Goal: Task Accomplishment & Management: Complete application form

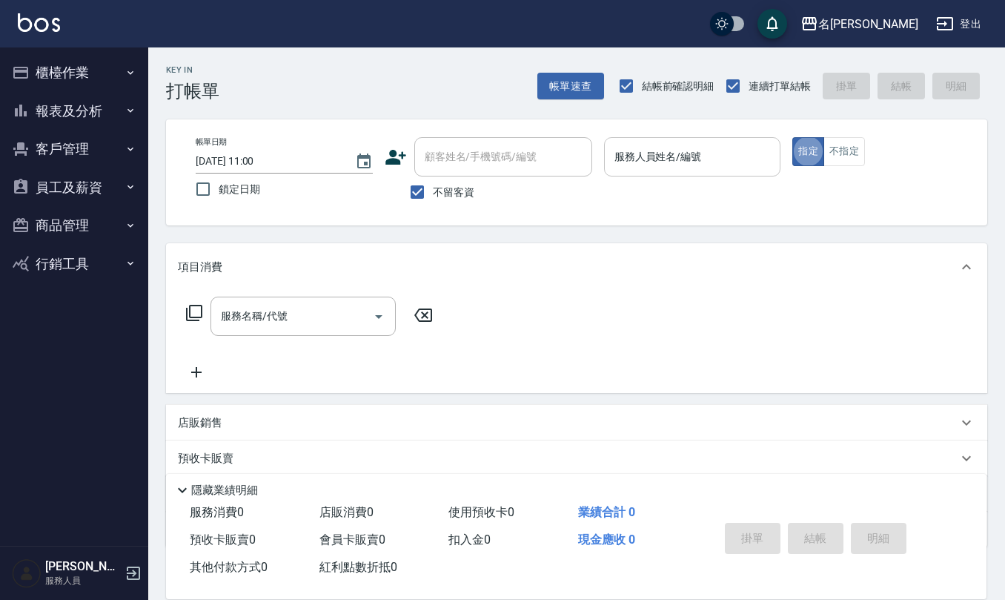
click at [656, 163] on input "服務人員姓名/編號" at bounding box center [693, 157] width 164 height 26
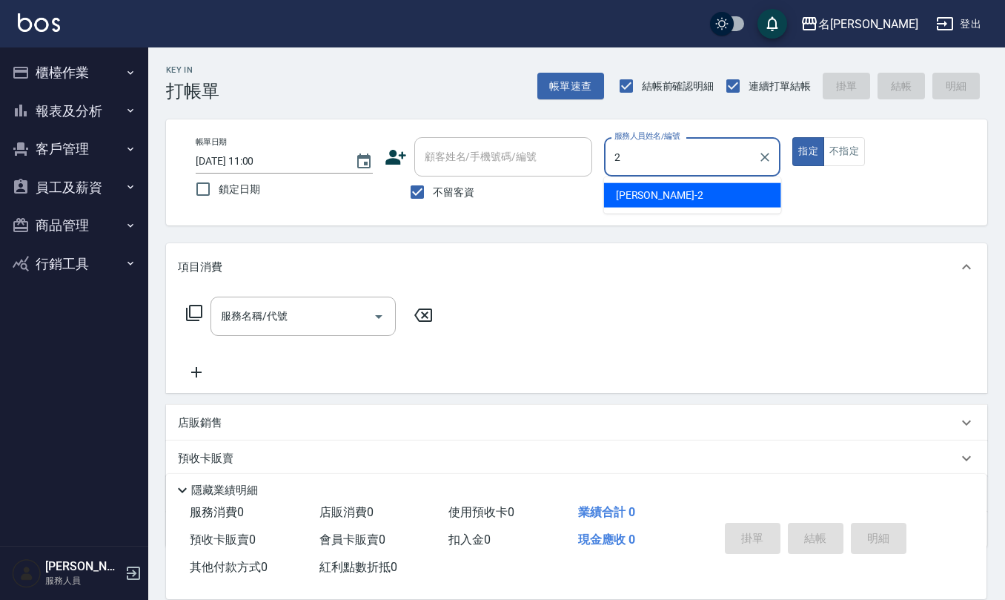
type input "[PERSON_NAME]-2"
type button "true"
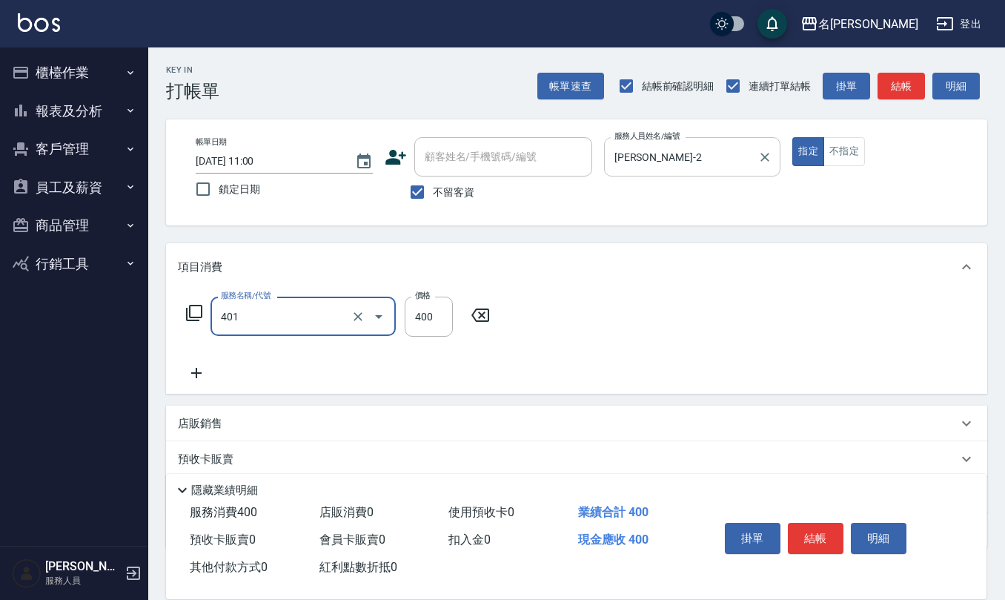
type input "剪髮(401)"
type input "320"
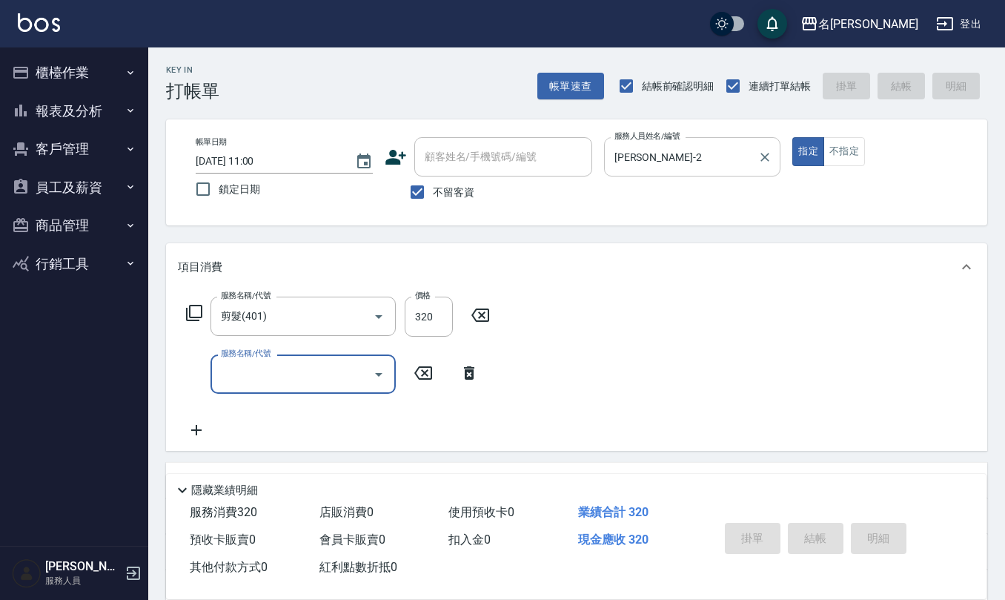
type input "[DATE] 16:02"
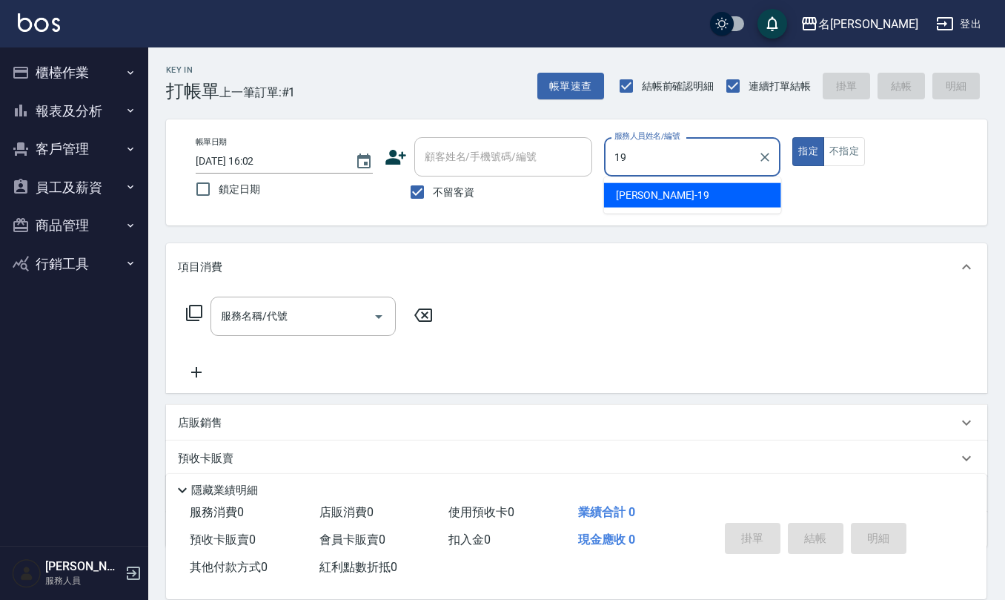
type input "[PERSON_NAME]-19"
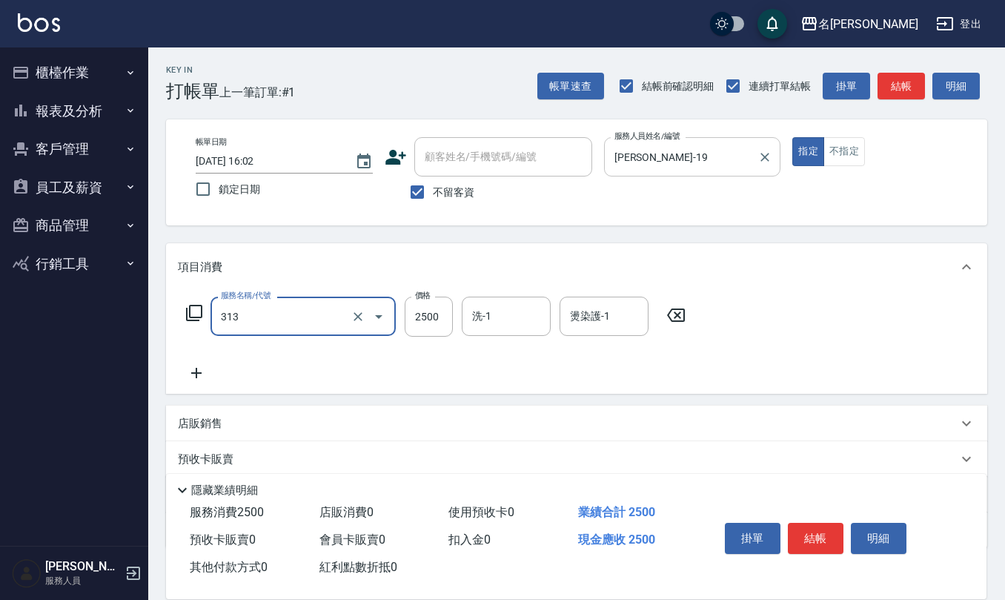
type input "生化還原2500(313)"
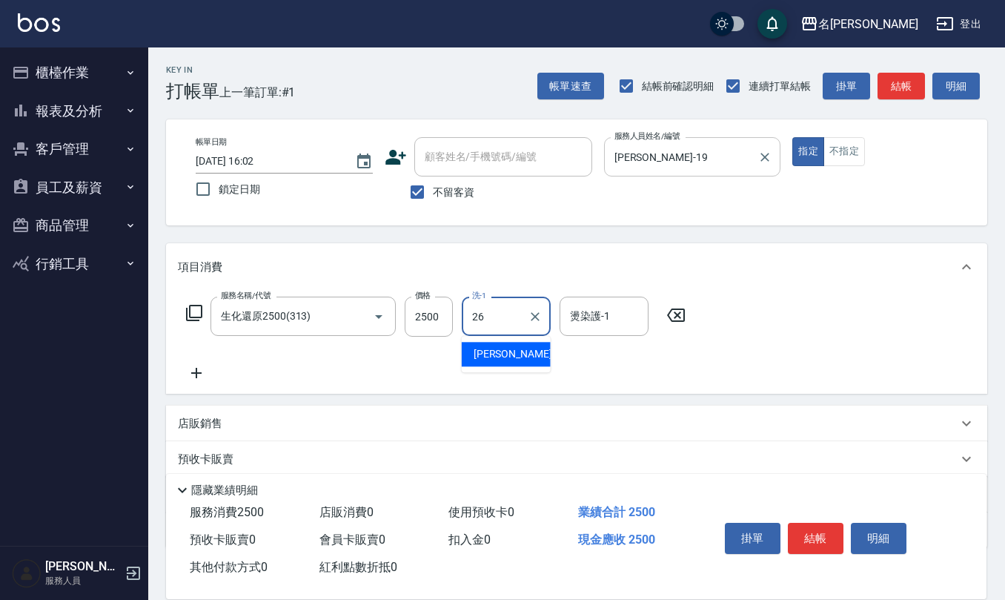
type input "[PERSON_NAME]-26"
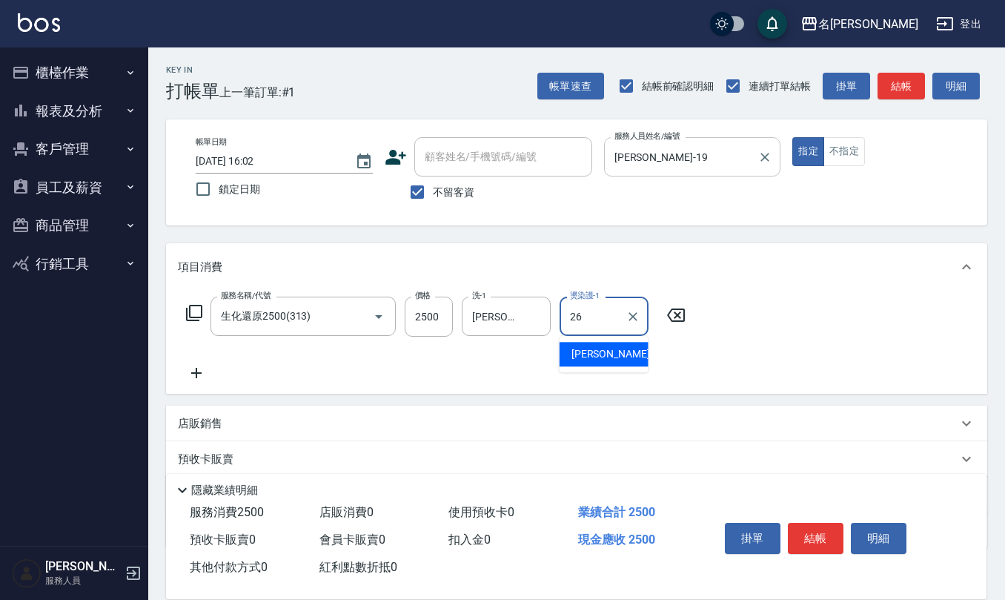
type input "[PERSON_NAME]-26"
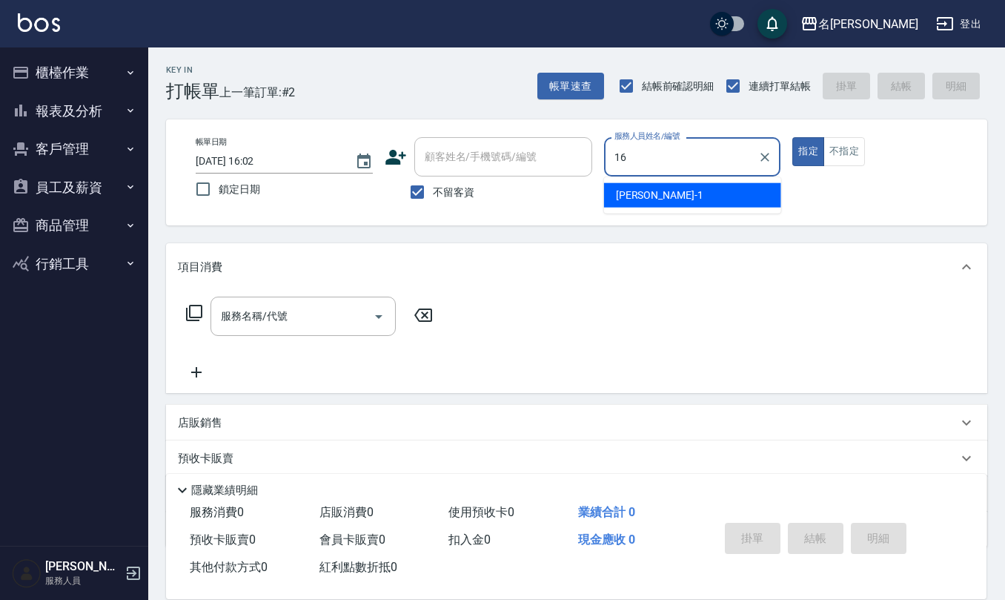
type input "[PERSON_NAME]-16"
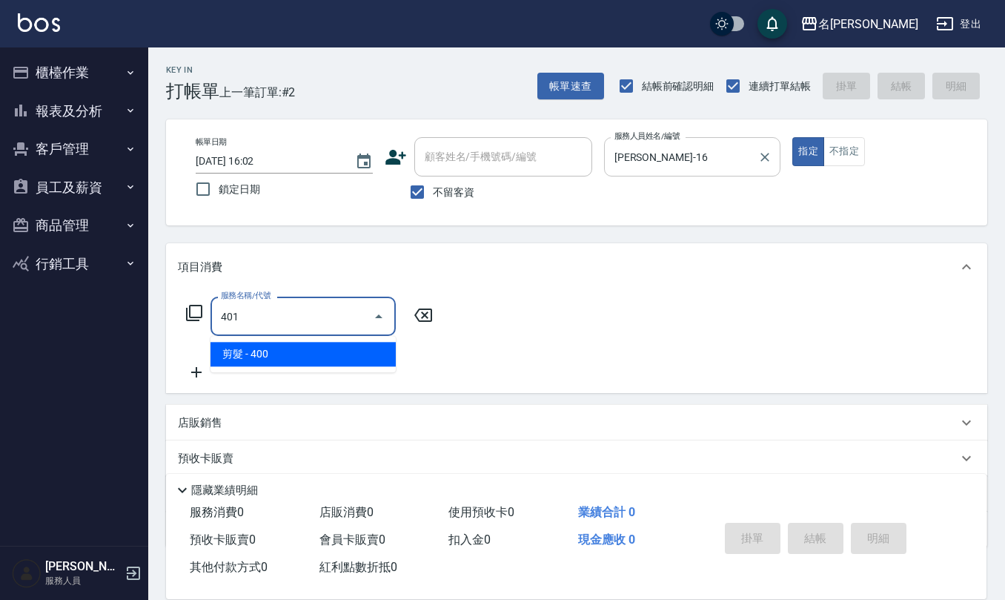
type input "剪髮(401)"
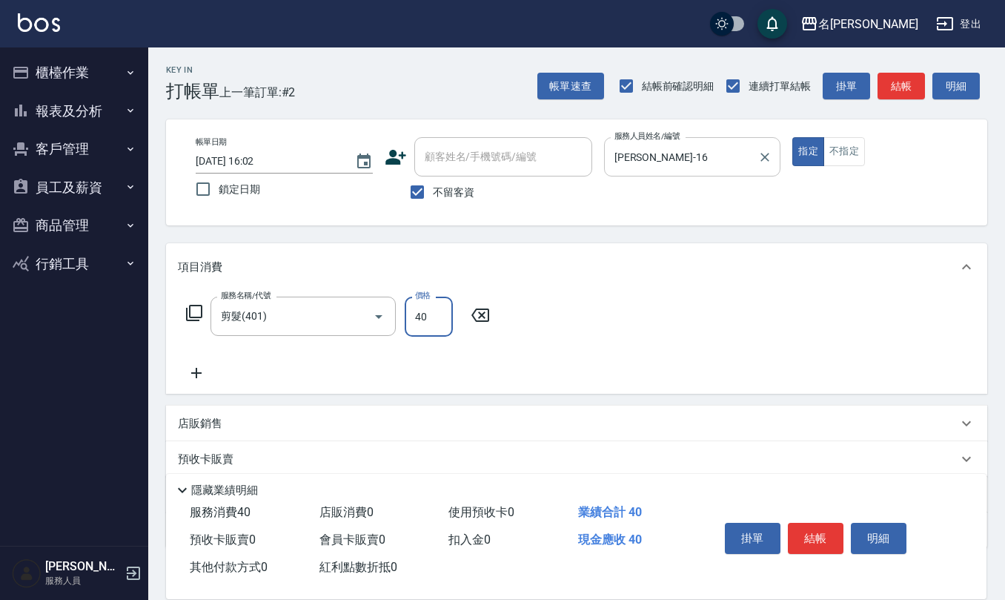
type input "400"
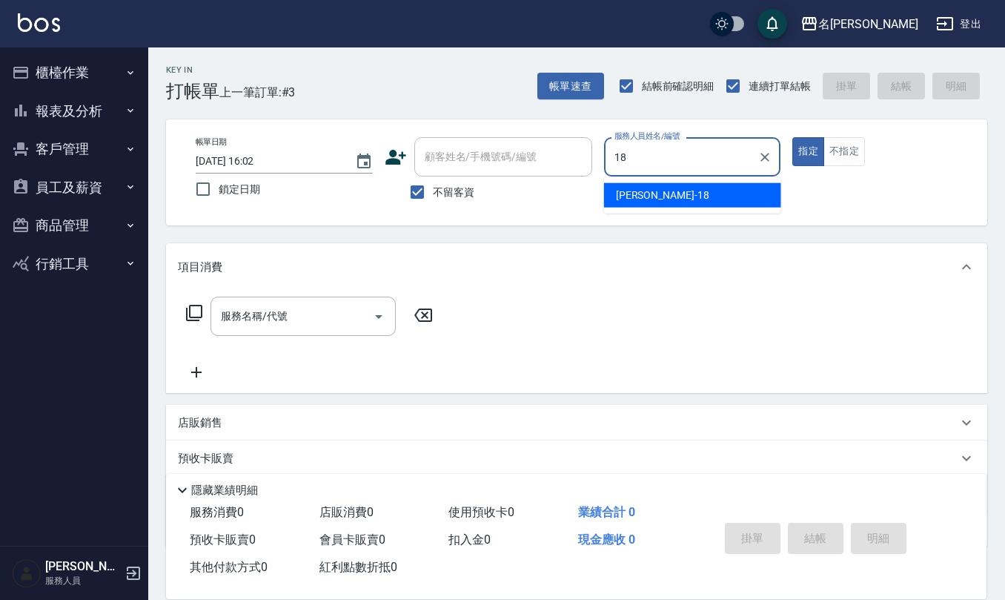
type input "[PERSON_NAME]-18"
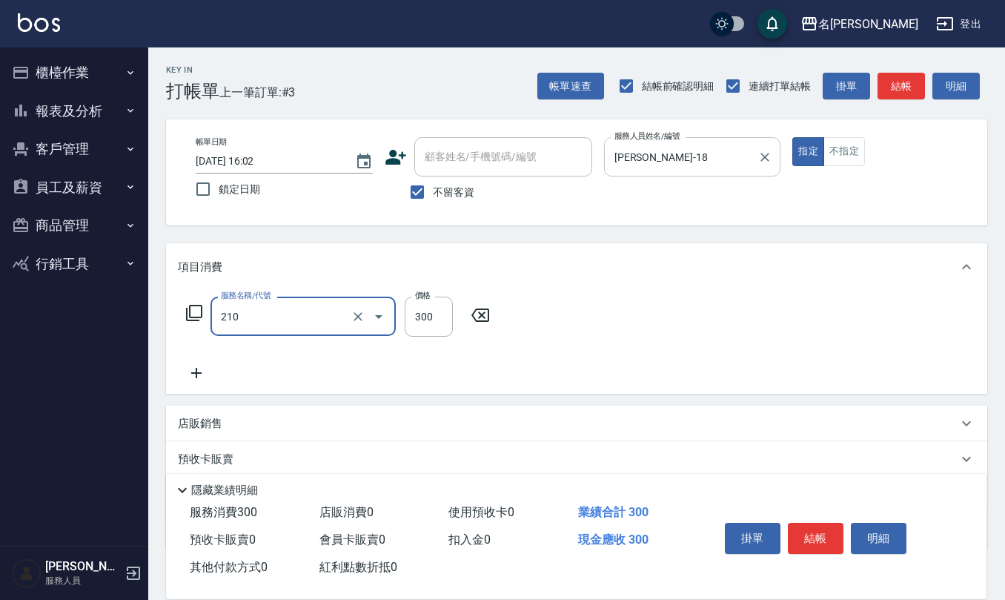
type input "[PERSON_NAME]洗髮精(210)"
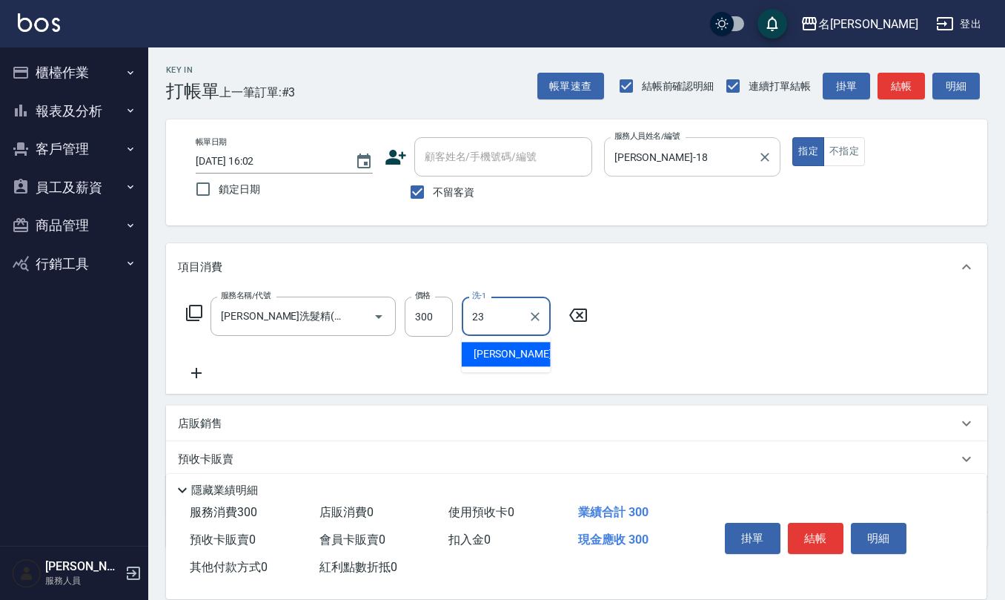
type input "[PERSON_NAME]-23"
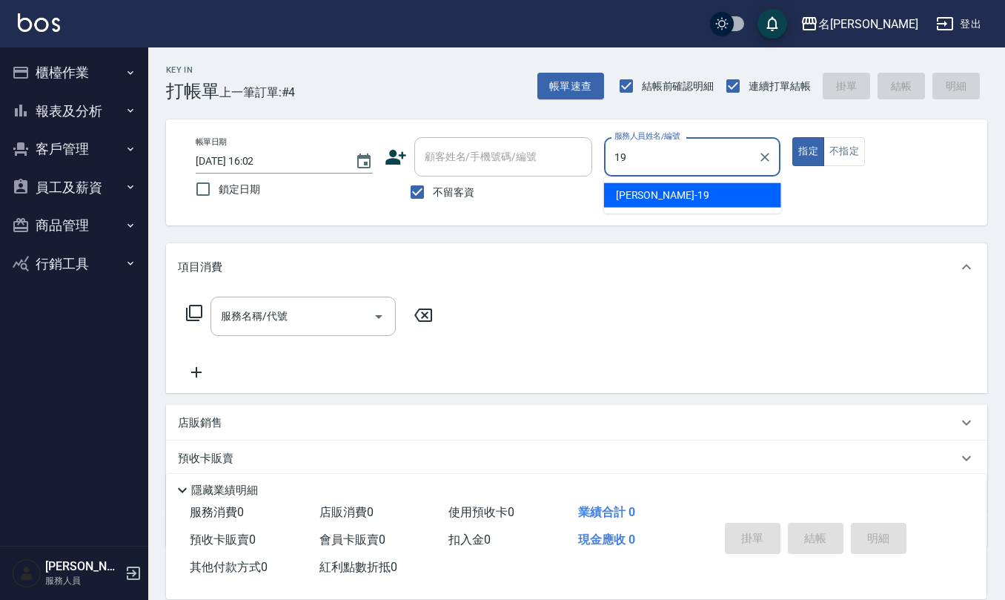
type input "[PERSON_NAME]-19"
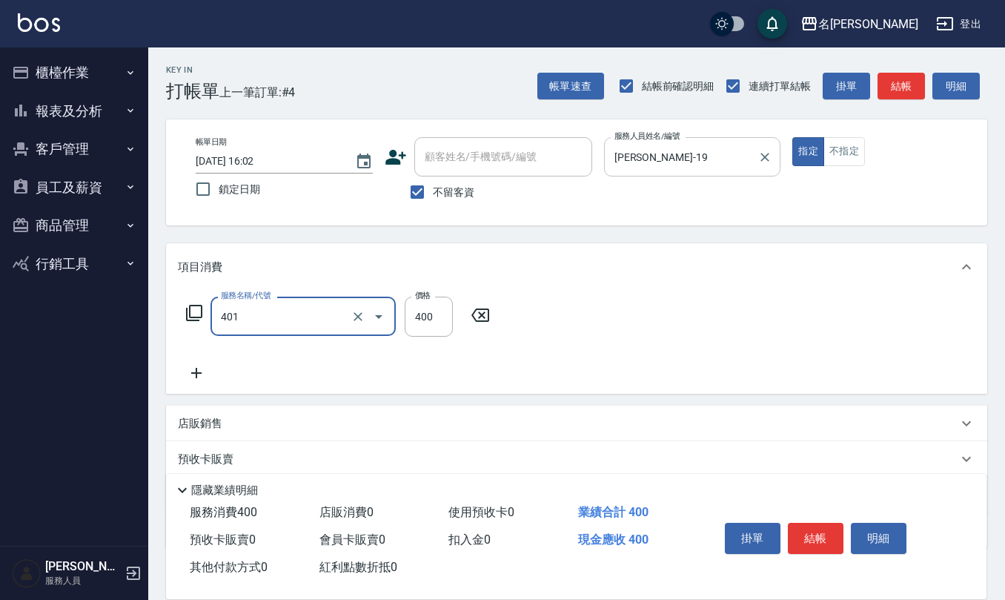
type input "剪髮(401)"
type input "50"
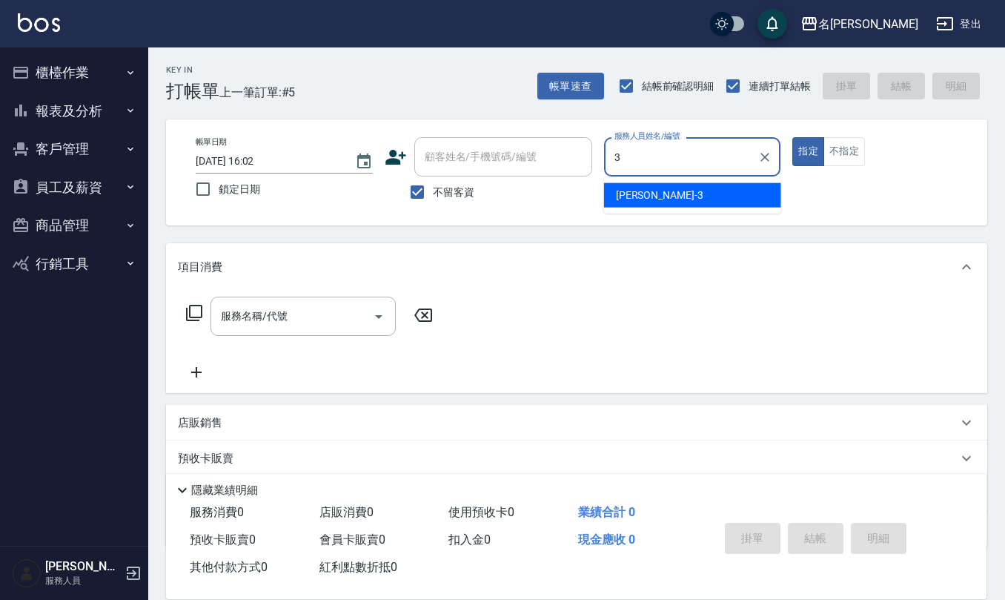
type input "[PERSON_NAME]-3"
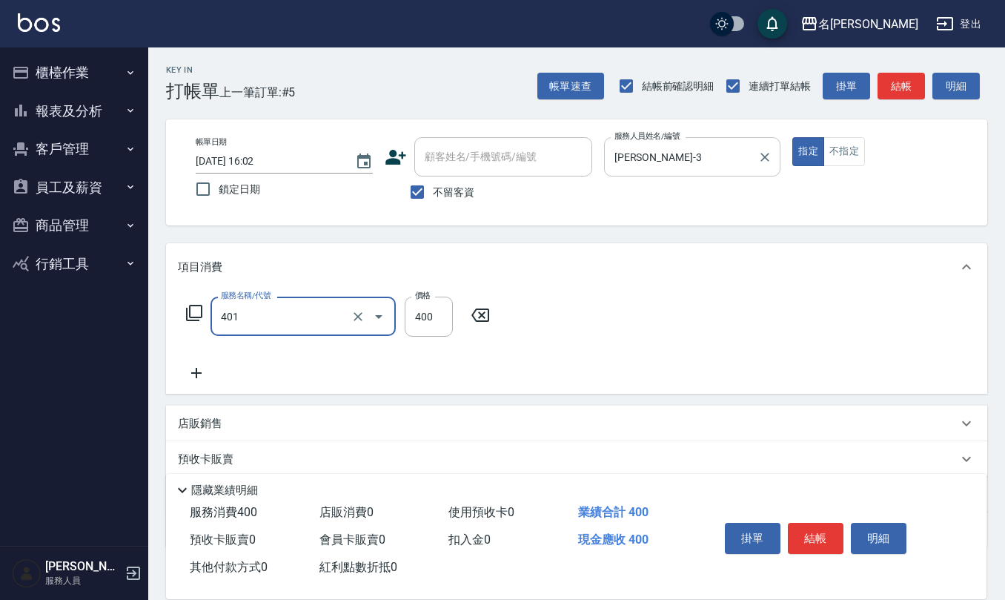
type input "剪髮(401)"
type input "400"
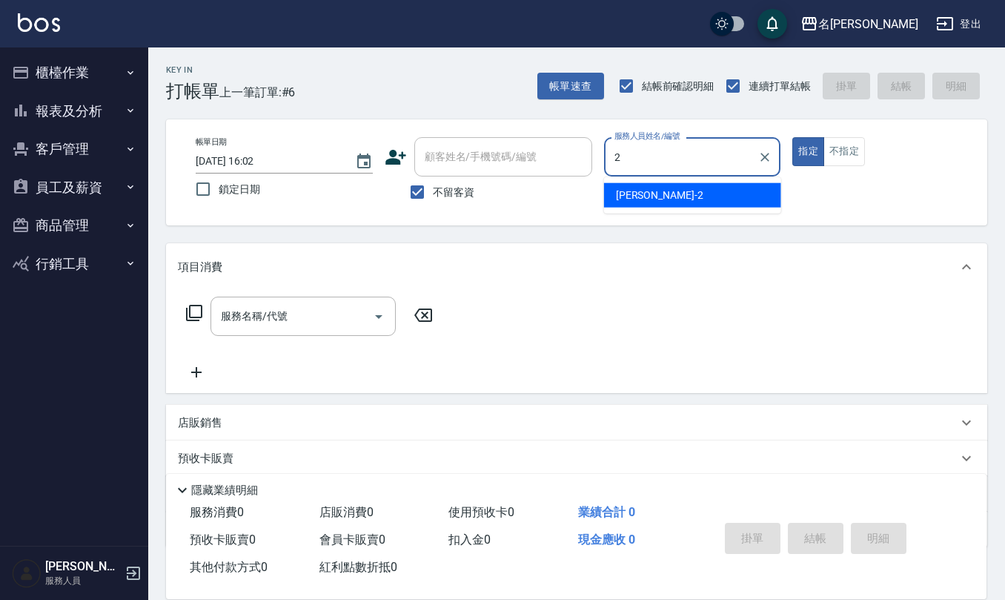
type input "[PERSON_NAME]-2"
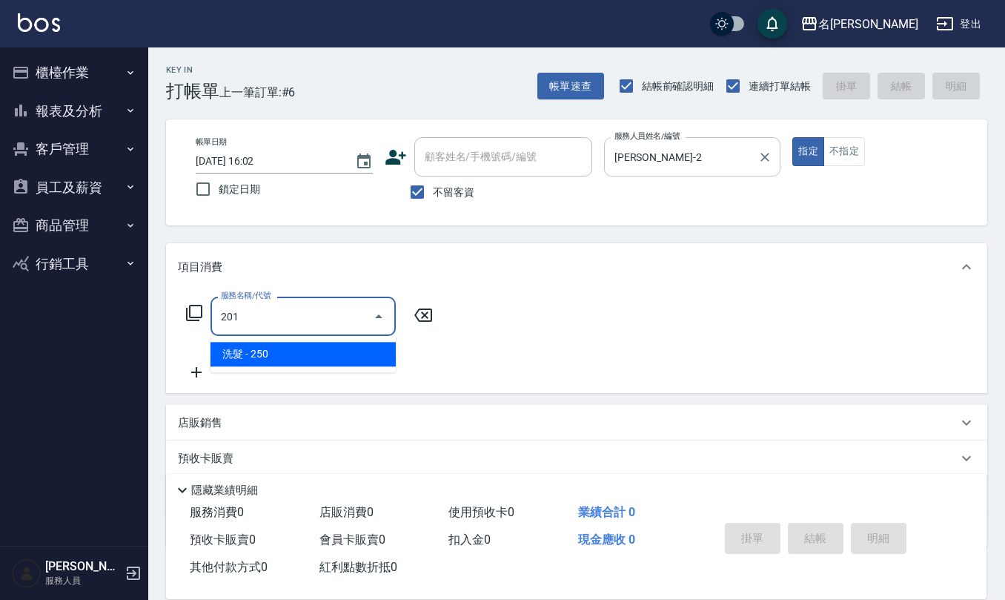
type input "洗髮(201)"
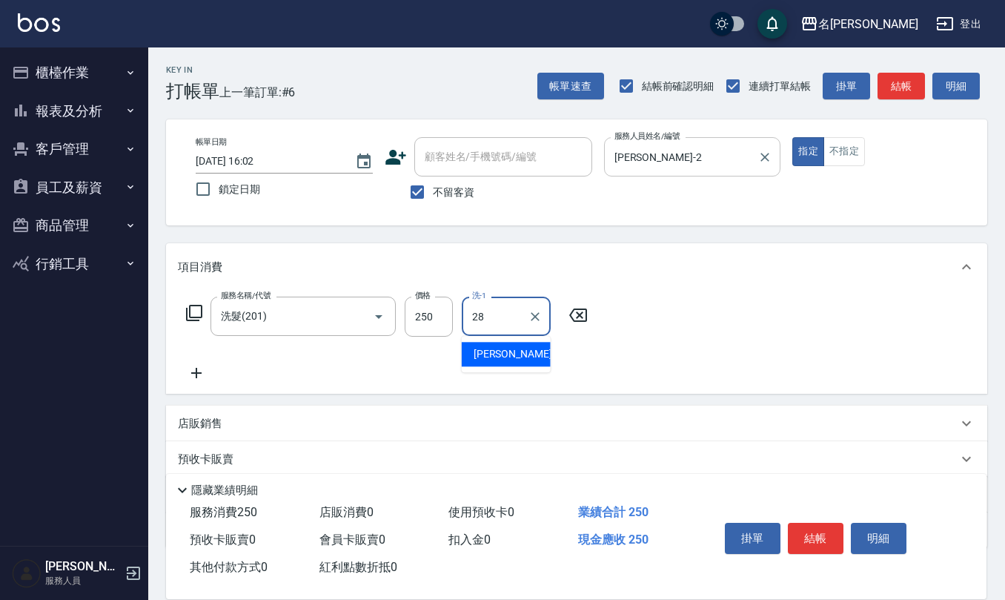
type input "[PERSON_NAME]-28"
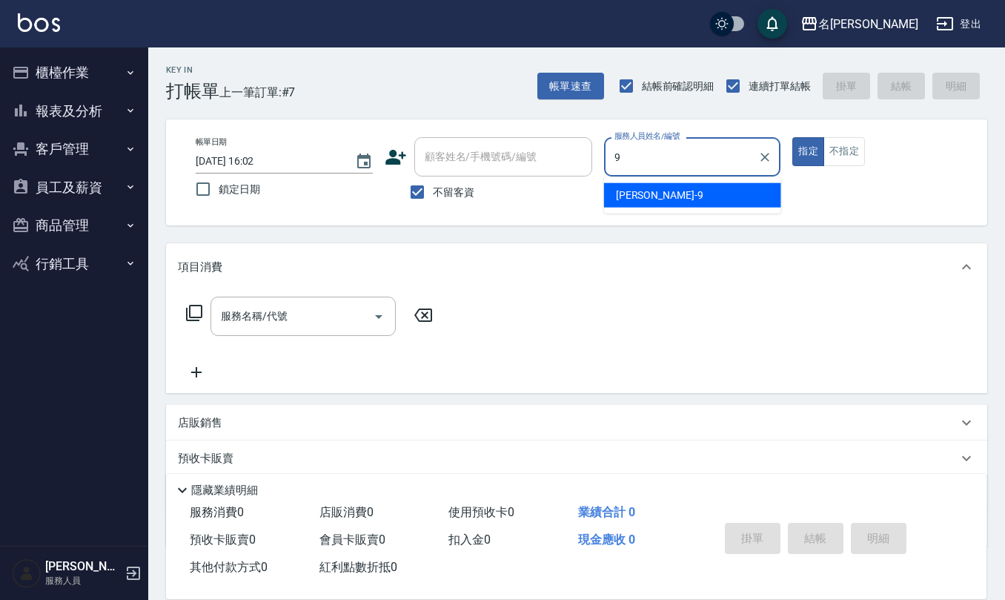
type input "[PERSON_NAME]-9"
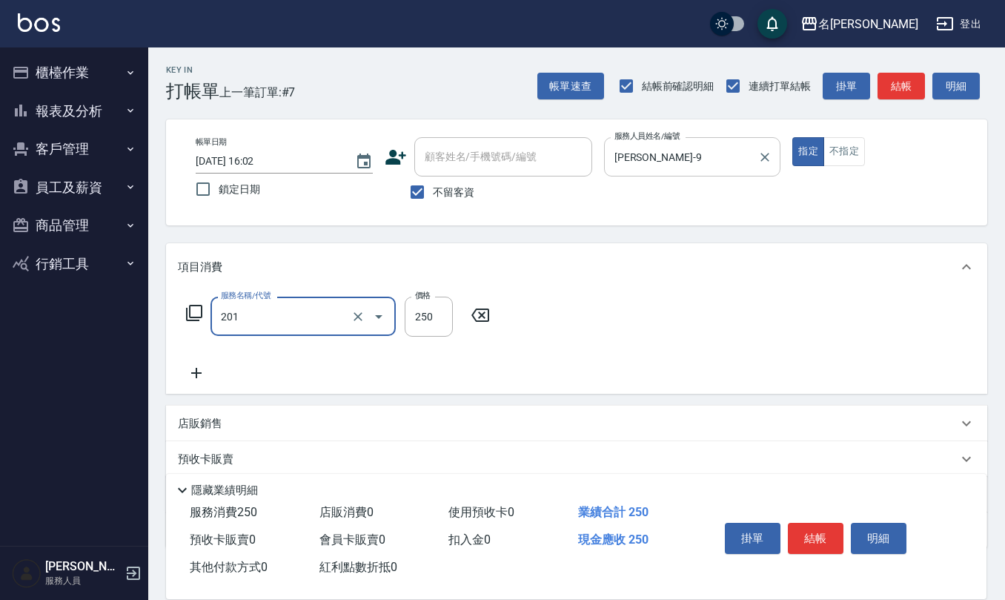
type input "洗髮(201)"
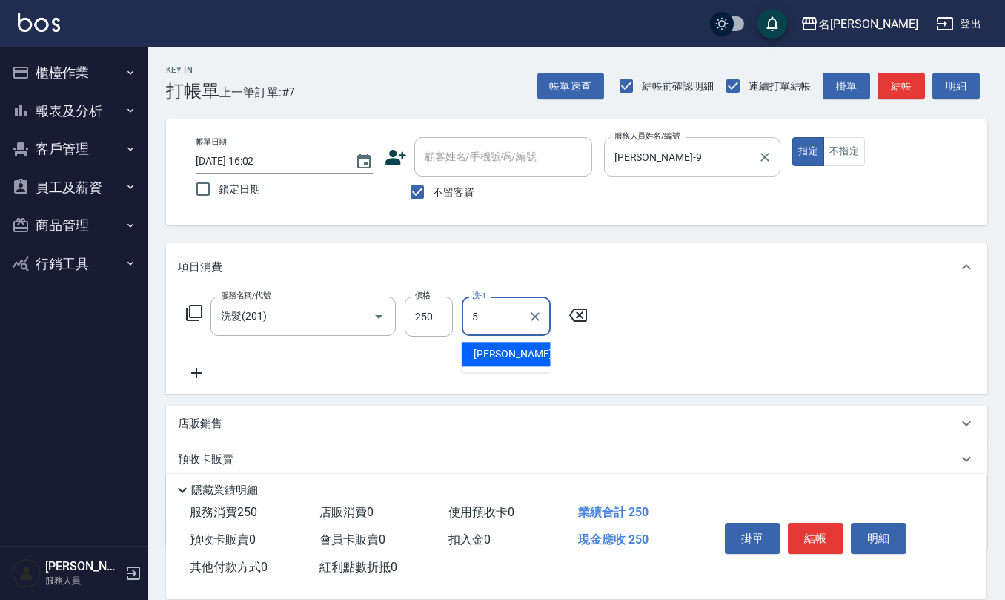
type input "[PERSON_NAME]5"
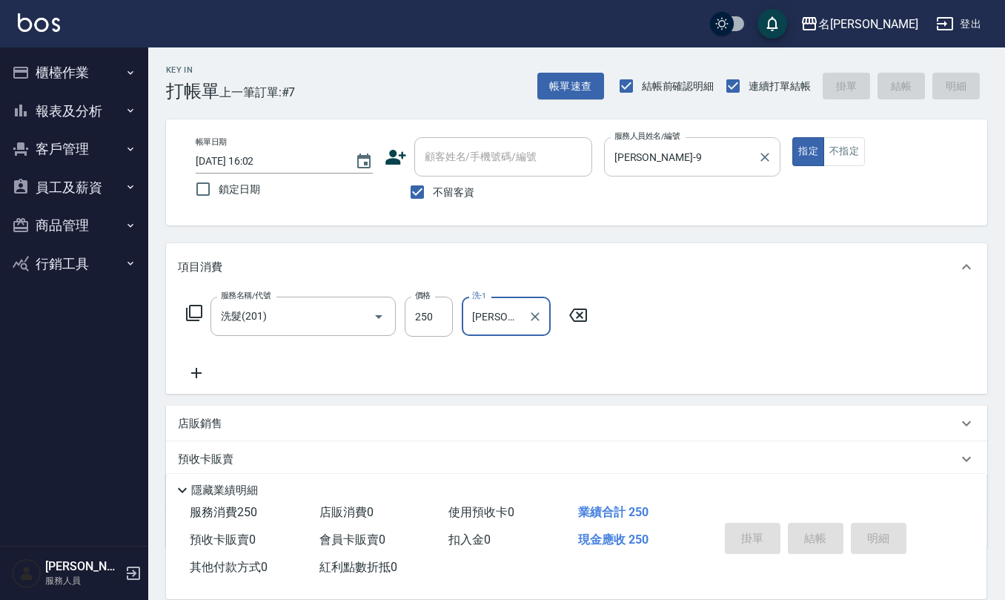
type input "[DATE] 16:03"
